Goal: Information Seeking & Learning: Learn about a topic

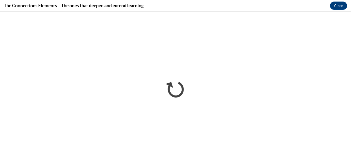
scroll to position [442, 0]
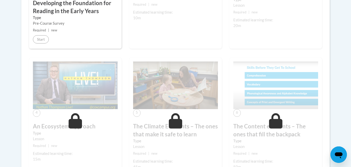
scroll to position [267, 0]
